Goal: Check status: Check status

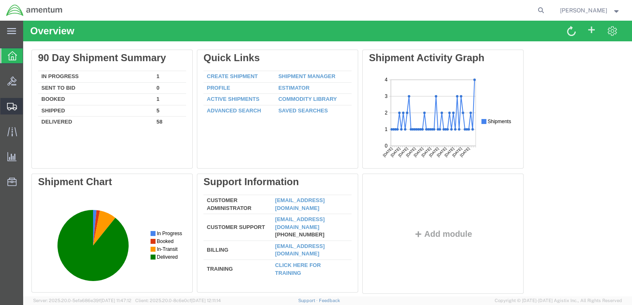
click at [0, 0] on span "Shipment Manager" at bounding box center [0, 0] width 0 height 0
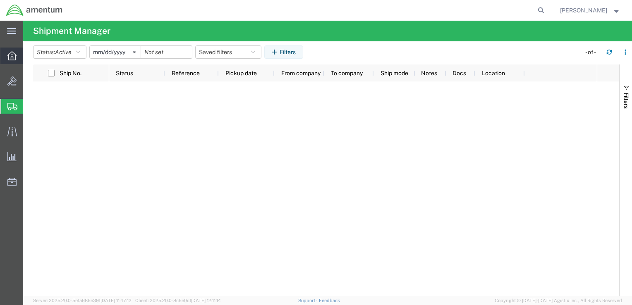
click at [11, 55] on icon at bounding box center [11, 55] width 9 height 9
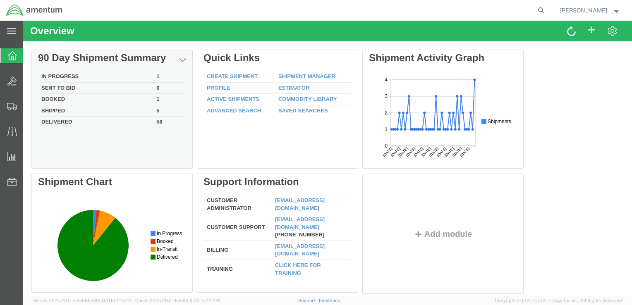
click at [51, 76] on td "In Progress" at bounding box center [95, 77] width 115 height 12
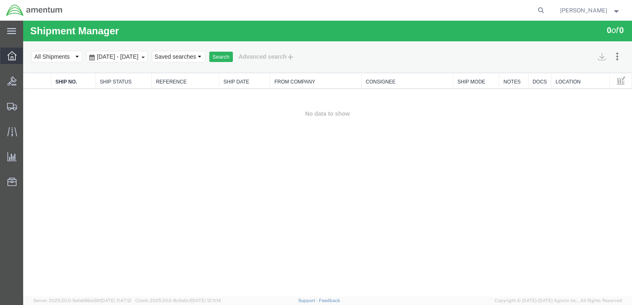
click at [17, 59] on div at bounding box center [11, 56] width 23 height 17
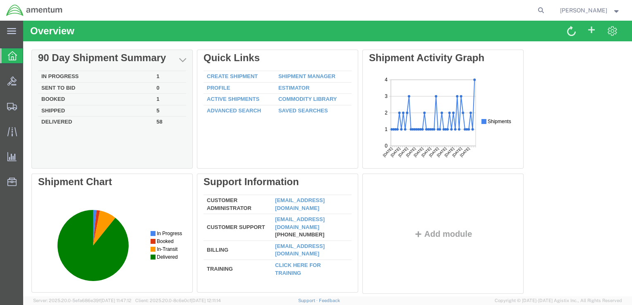
click at [84, 98] on td "Booked" at bounding box center [95, 100] width 115 height 12
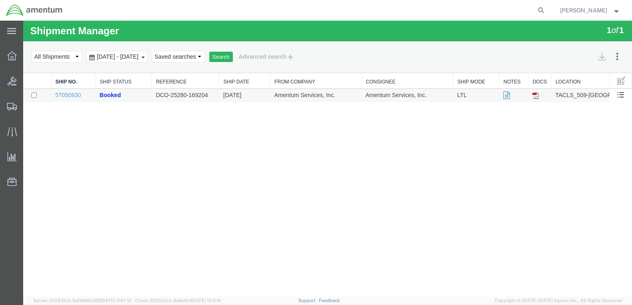
click at [540, 98] on td at bounding box center [539, 96] width 23 height 14
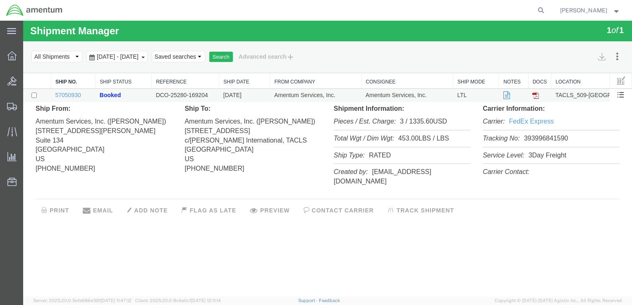
click at [508, 93] on icon at bounding box center [507, 96] width 7 height 6
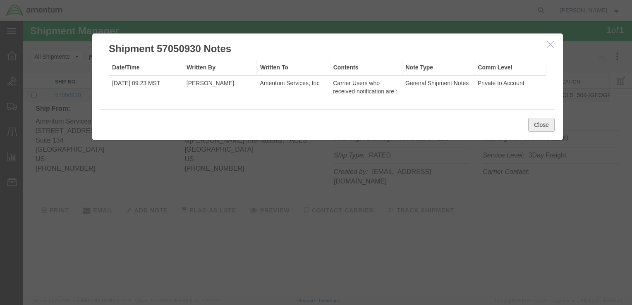
click at [546, 126] on button "Close" at bounding box center [541, 125] width 26 height 14
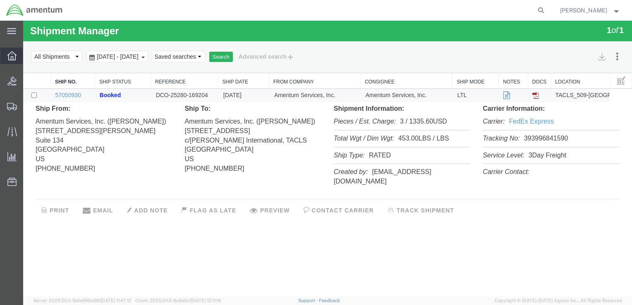
click at [11, 57] on icon at bounding box center [11, 55] width 9 height 9
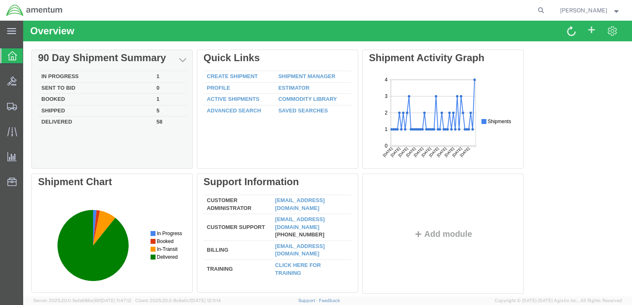
click at [58, 111] on td "Shipped" at bounding box center [95, 111] width 115 height 12
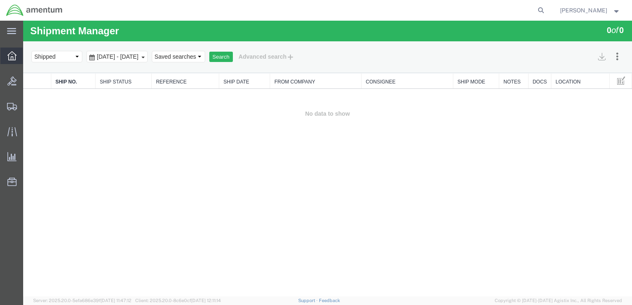
click at [5, 53] on div at bounding box center [11, 56] width 23 height 17
